Goal: Book appointment/travel/reservation

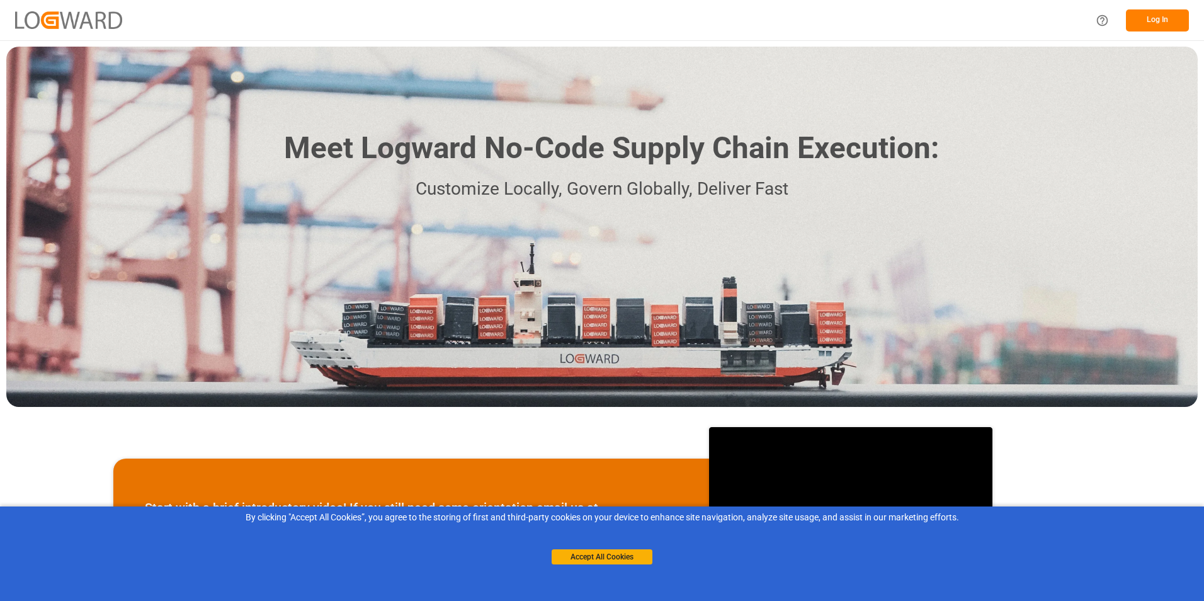
click at [1157, 21] on button "Log In" at bounding box center [1157, 20] width 63 height 22
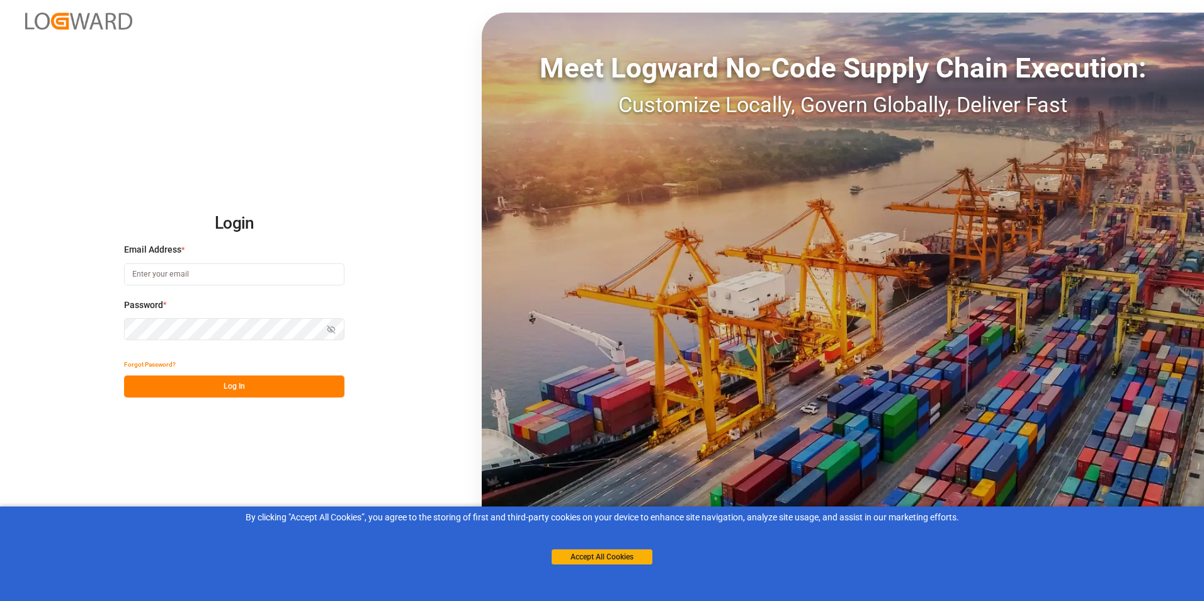
click at [247, 270] on input at bounding box center [234, 274] width 220 height 22
paste input "[PERSON_NAME][EMAIL_ADDRESS][DOMAIN_NAME]"
type input "[PERSON_NAME][EMAIL_ADDRESS][DOMAIN_NAME]"
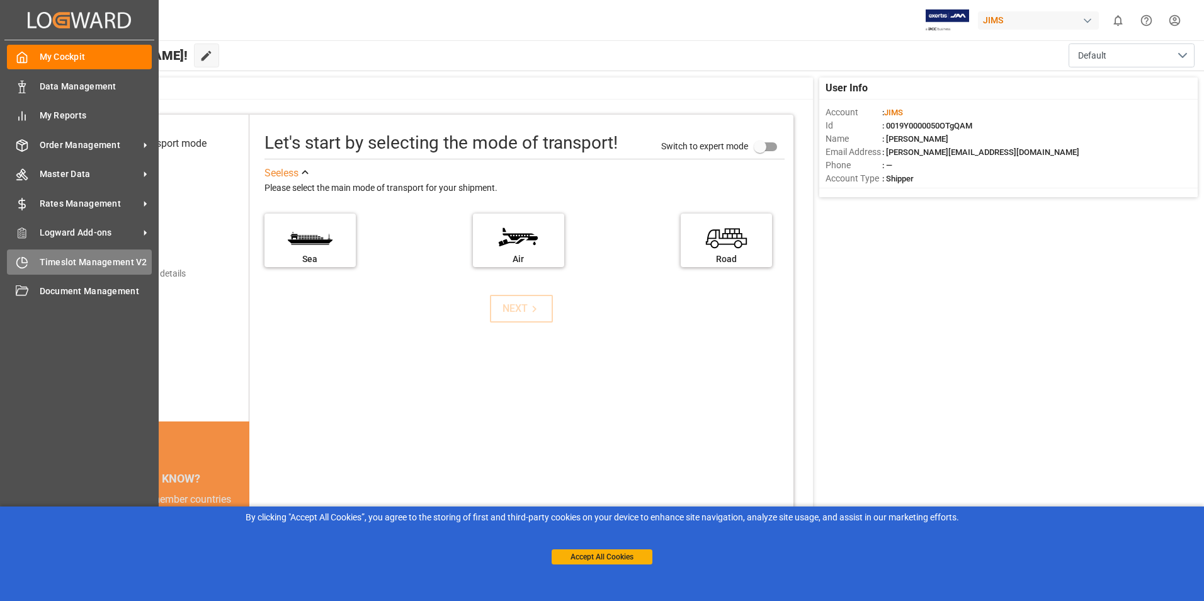
click at [71, 263] on span "Timeslot Management V2" at bounding box center [96, 262] width 113 height 13
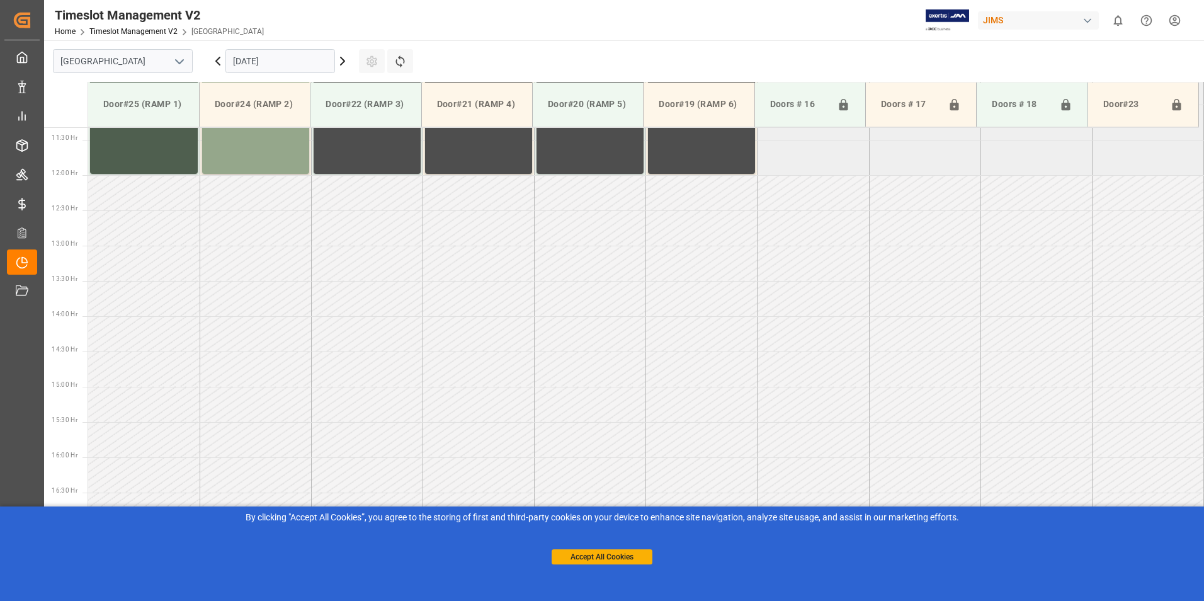
scroll to position [1050, 0]
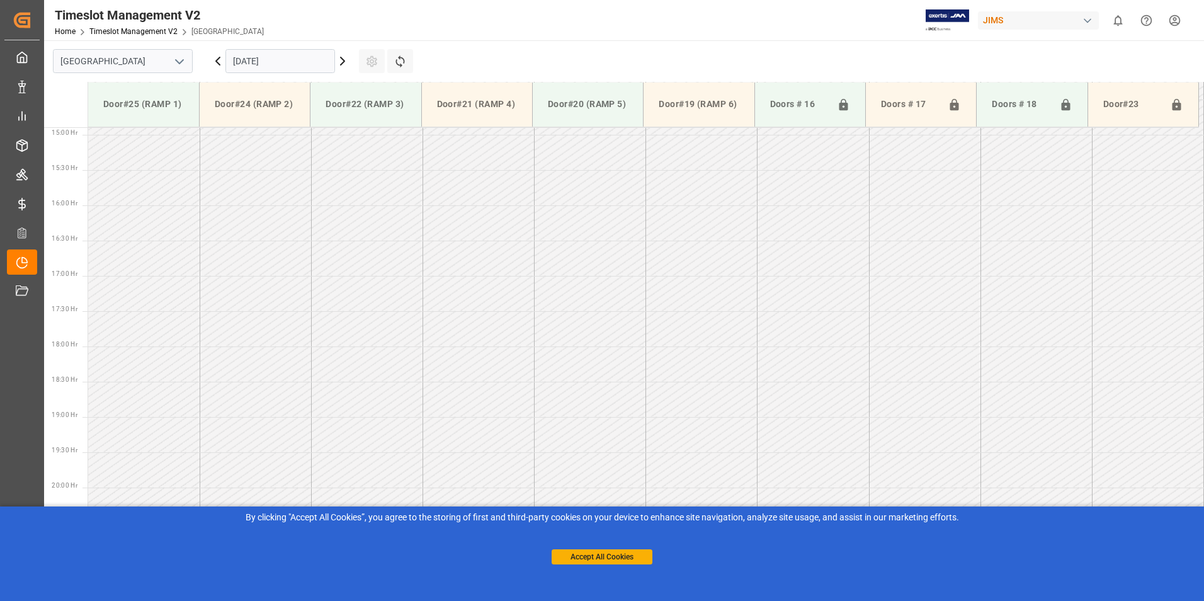
click at [344, 63] on icon at bounding box center [342, 61] width 15 height 15
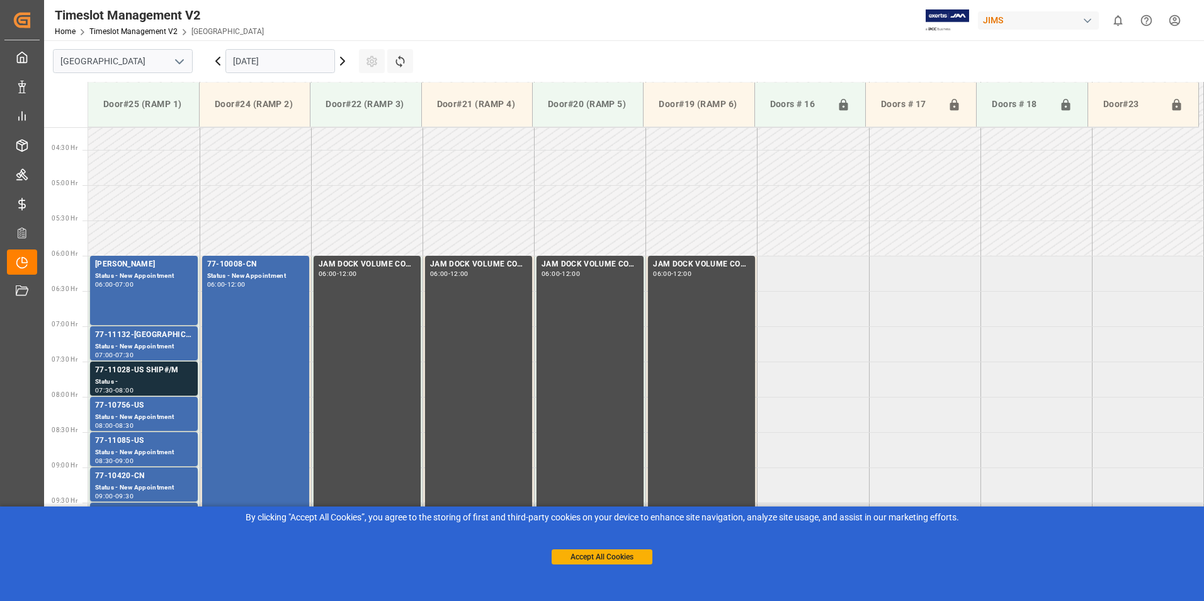
scroll to position [358, 0]
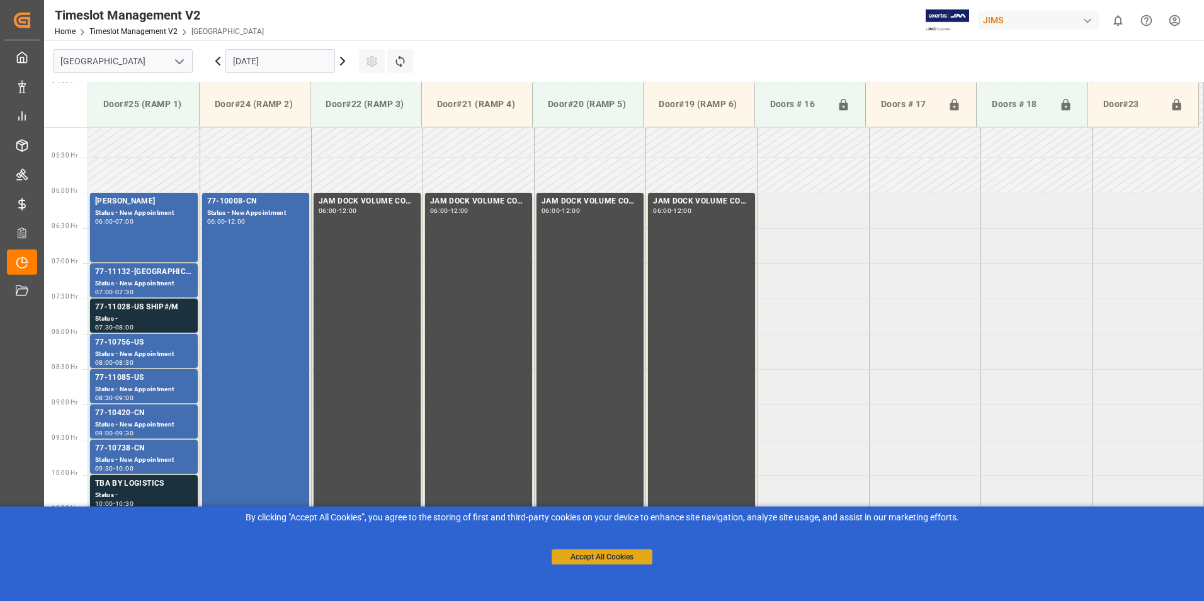
click at [633, 556] on button "Accept All Cookies" at bounding box center [602, 556] width 101 height 15
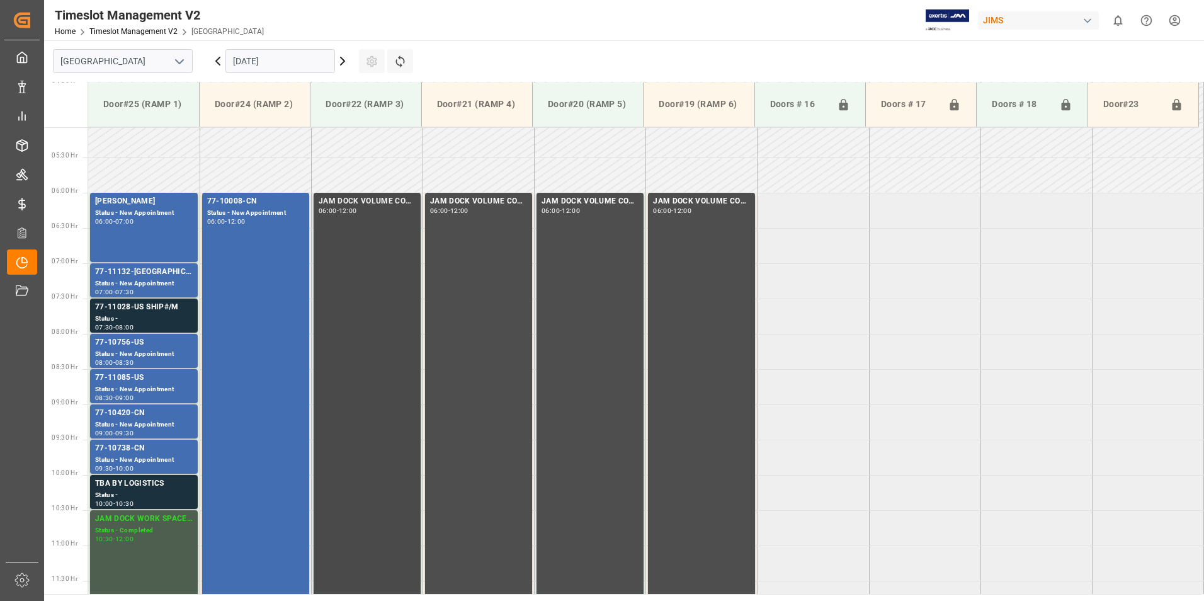
click at [386, 210] on div "06:00 - 12:00" at bounding box center [367, 211] width 97 height 7
drag, startPoint x: 593, startPoint y: 229, endPoint x: 882, endPoint y: 171, distance: 294.8
click at [882, 171] on td at bounding box center [924, 174] width 111 height 35
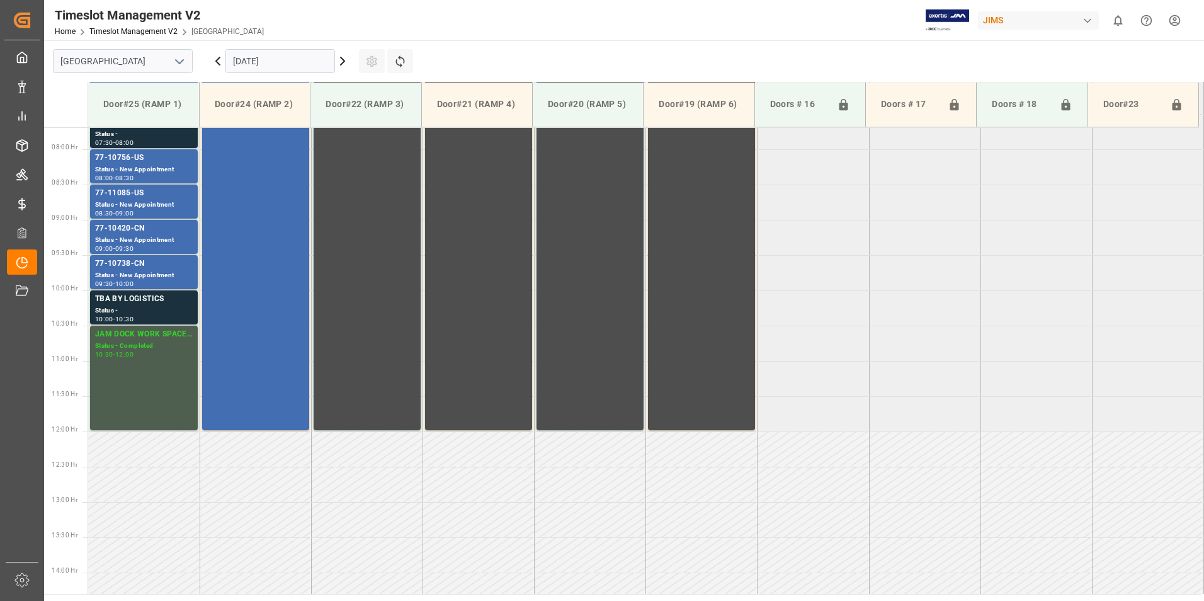
scroll to position [547, 0]
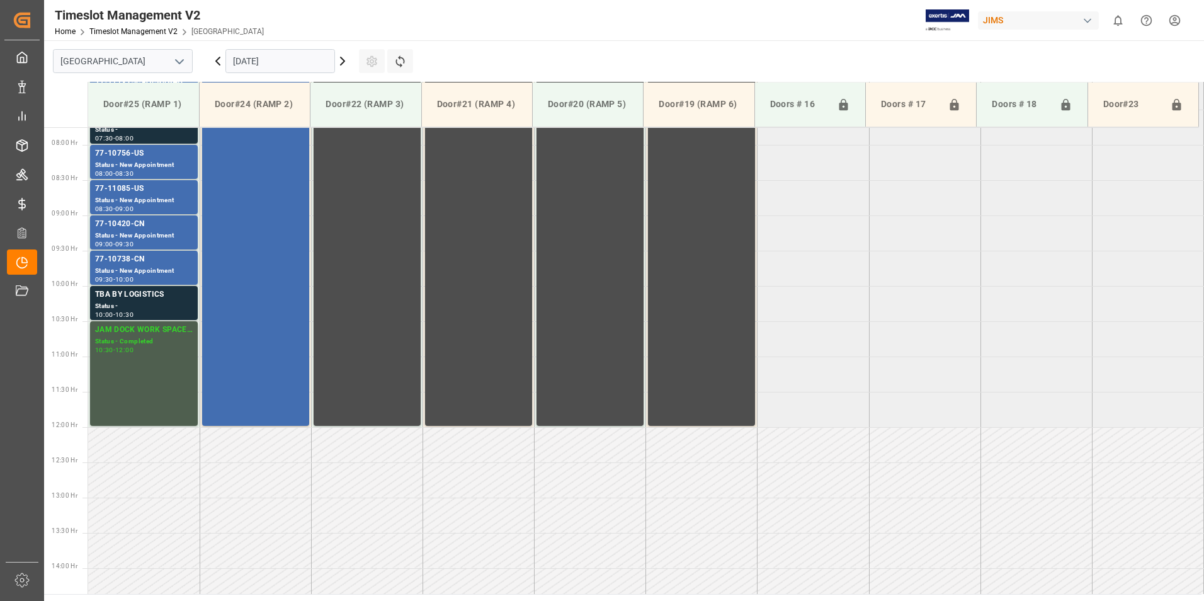
click at [346, 62] on icon at bounding box center [342, 61] width 15 height 15
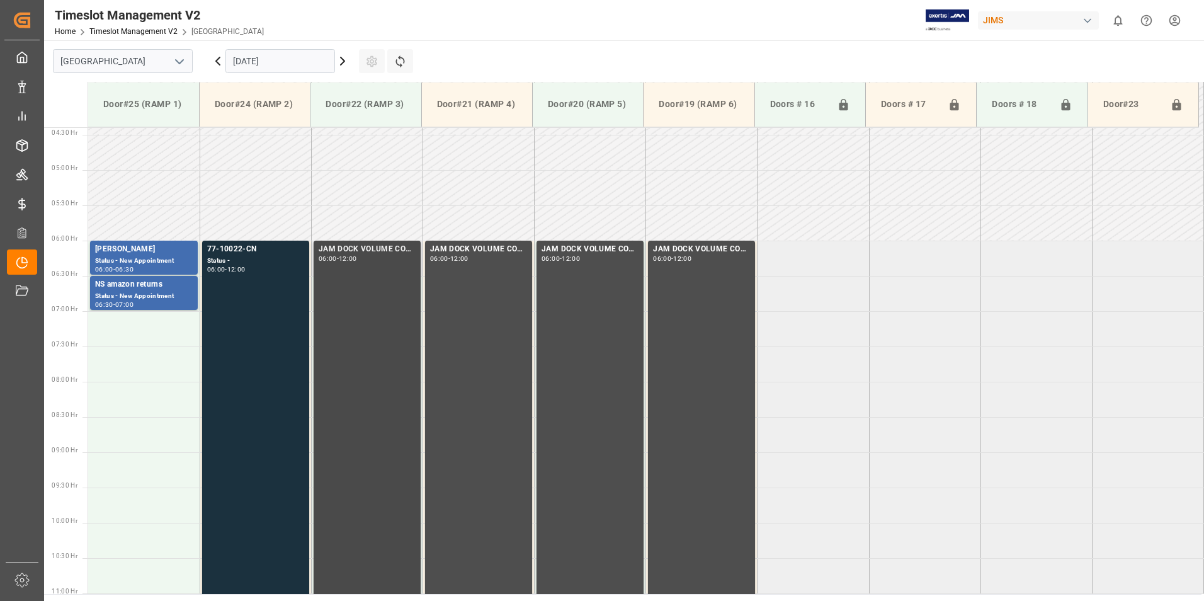
scroll to position [295, 0]
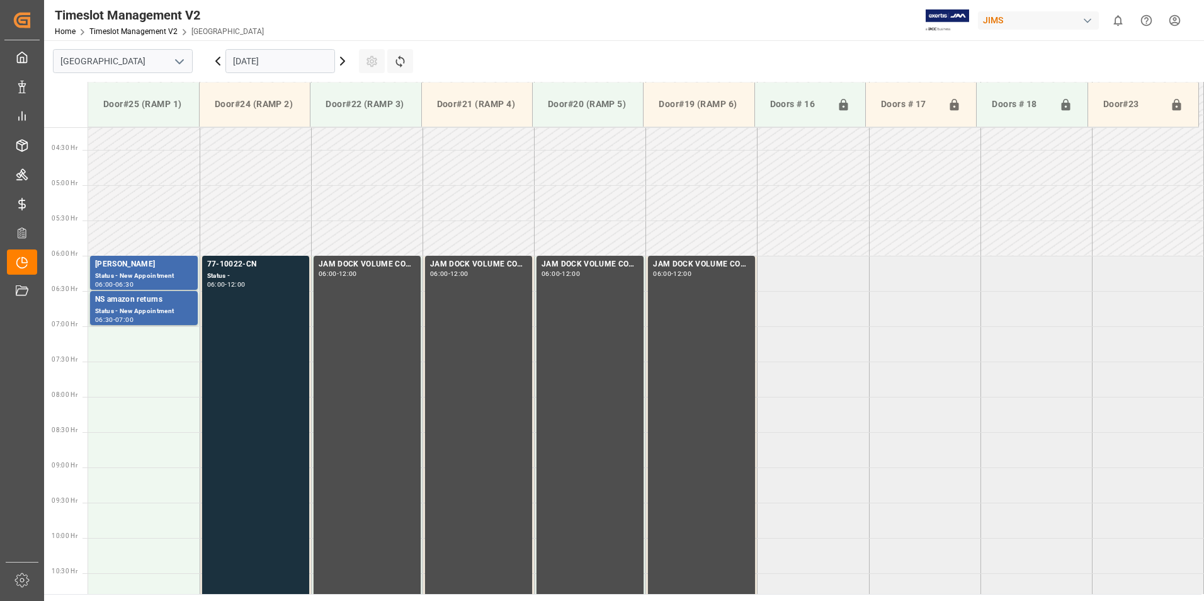
click at [215, 62] on icon at bounding box center [217, 61] width 15 height 15
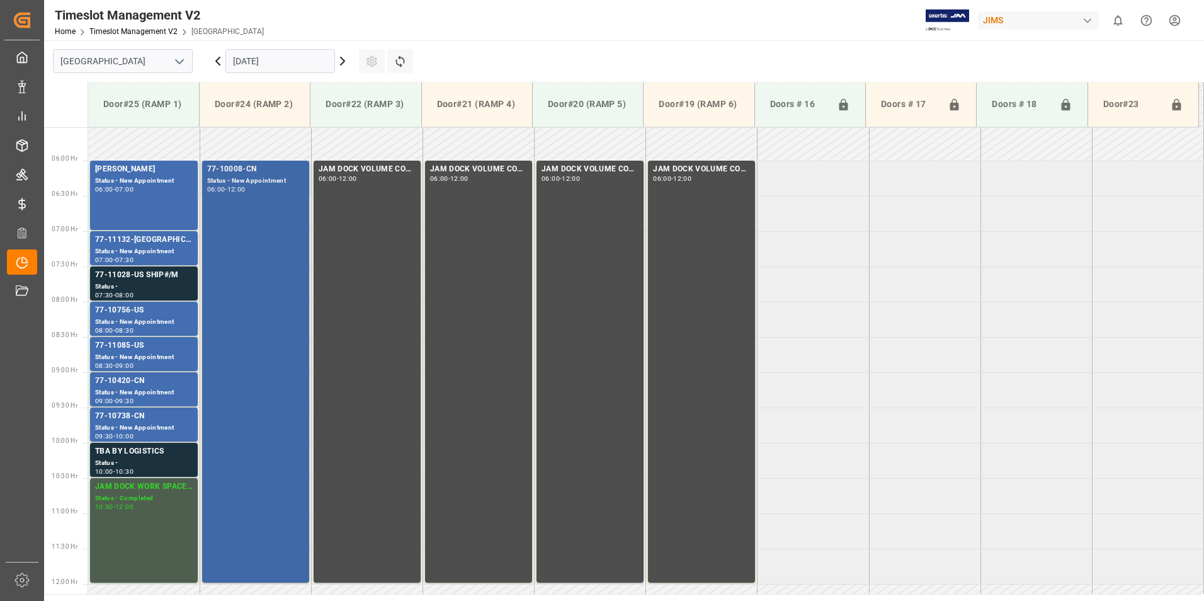
scroll to position [421, 0]
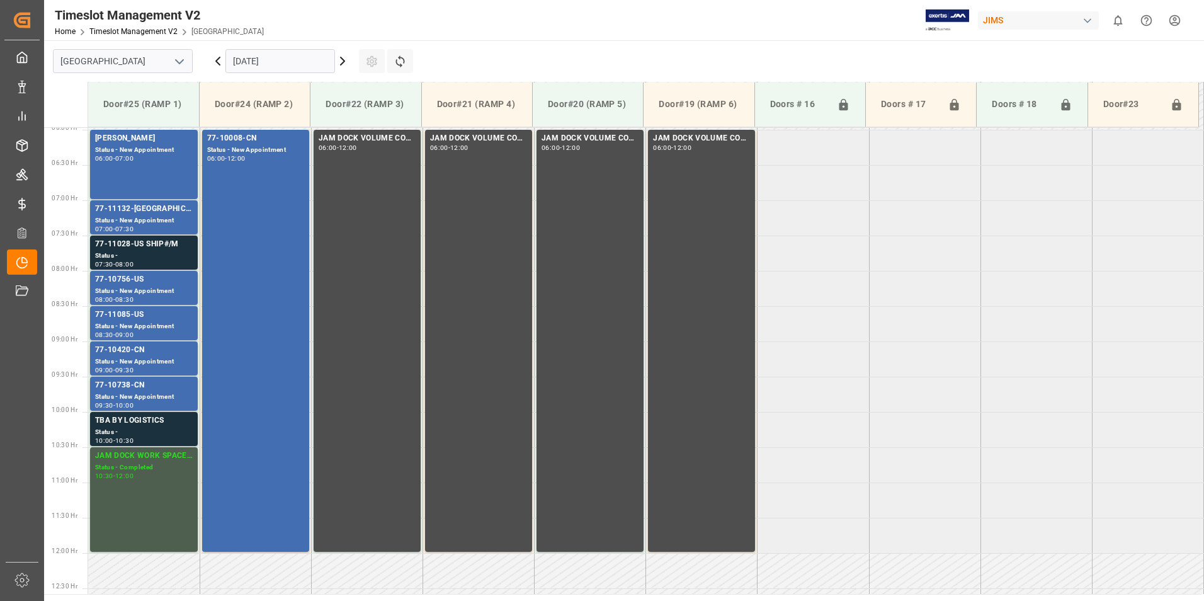
click at [224, 64] on icon at bounding box center [217, 61] width 15 height 15
